Goal: Complete application form

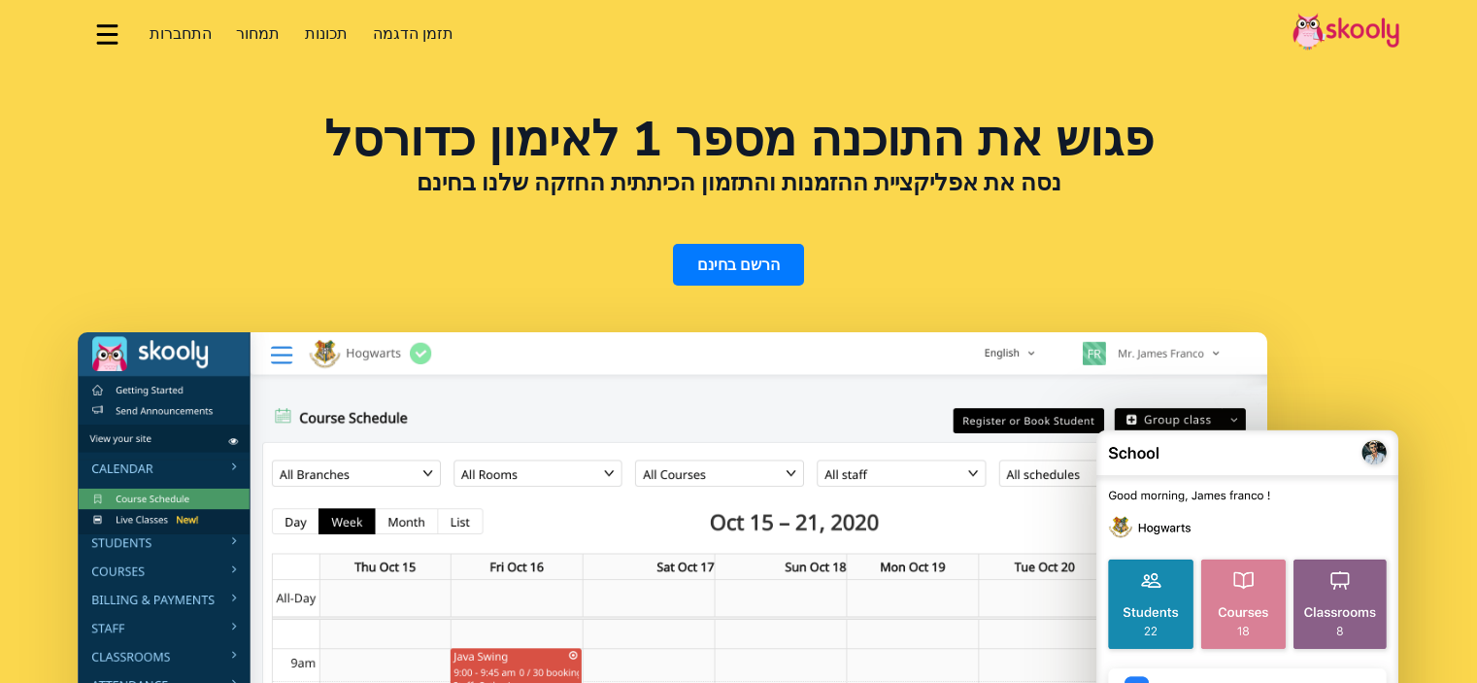
select select "iw"
select select "972"
select select "Israel"
select select "[GEOGRAPHIC_DATA]/[GEOGRAPHIC_DATA]"
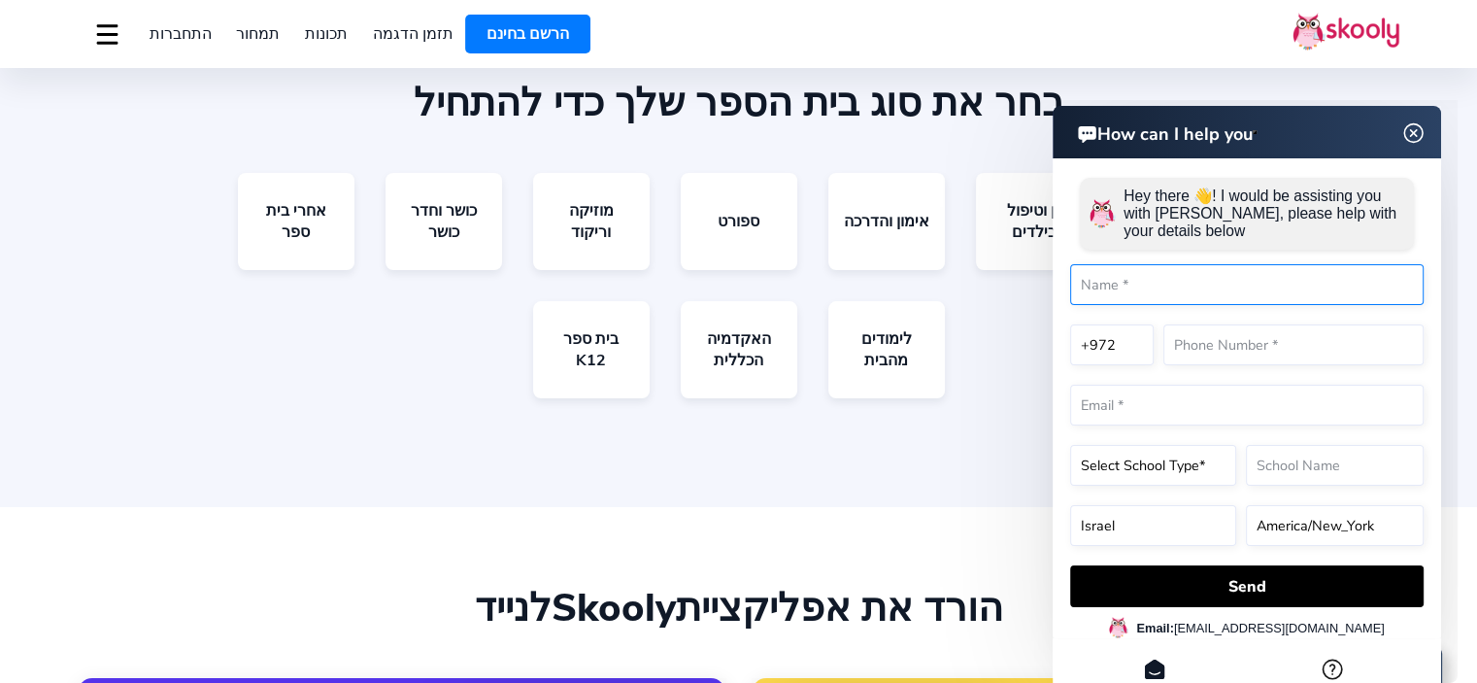
scroll to position [3497, 0]
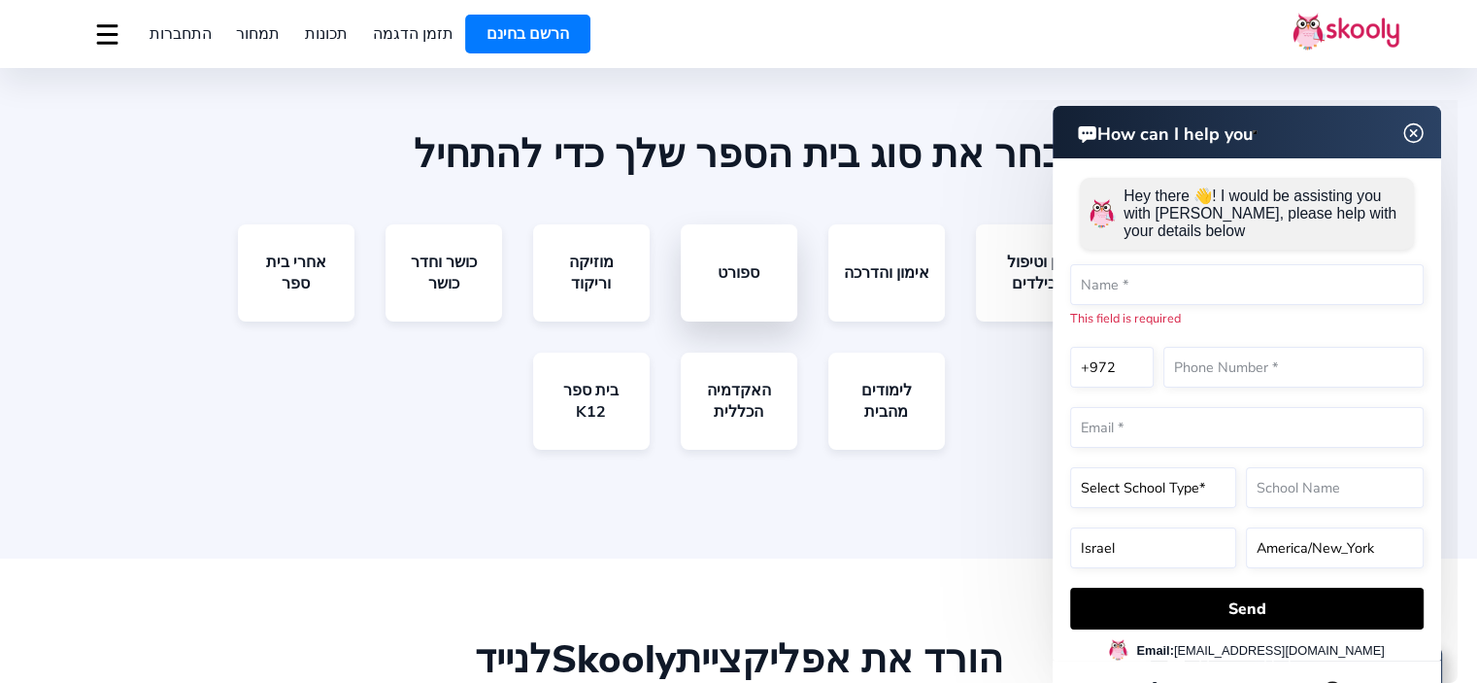
click at [733, 257] on link "ספורט" at bounding box center [739, 272] width 117 height 97
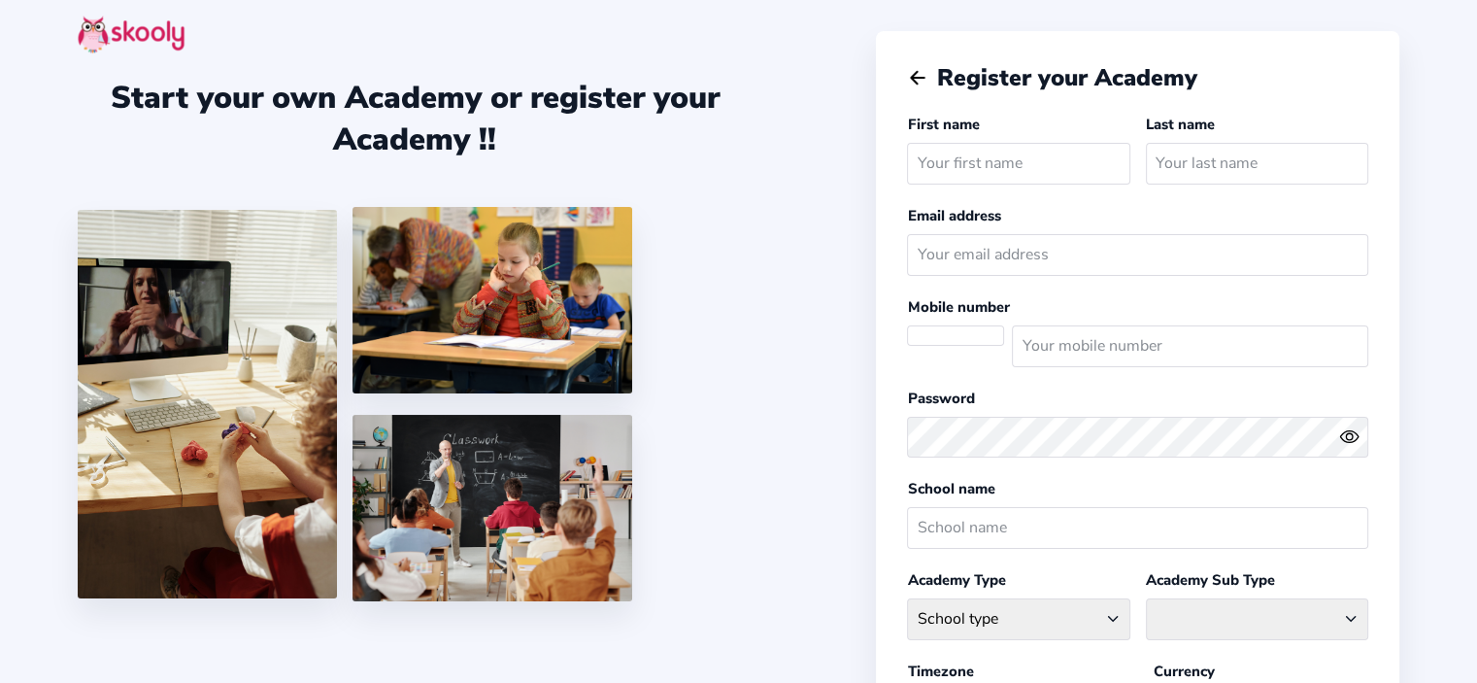
select select
select select "[GEOGRAPHIC_DATA]/[GEOGRAPHIC_DATA]"
select select "ILS ₪"
select select "IL"
